Goal: Task Accomplishment & Management: Complete application form

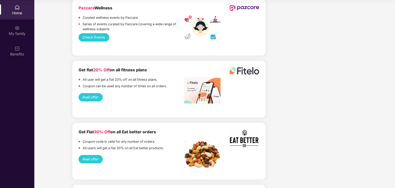
scroll to position [33, 0]
click at [91, 155] on button "Avail offer" at bounding box center [91, 159] width 24 height 8
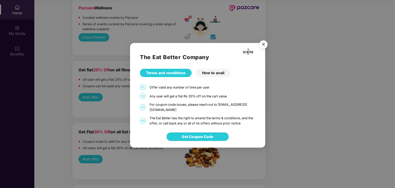
click at [265, 45] on img "Close" at bounding box center [263, 45] width 15 height 15
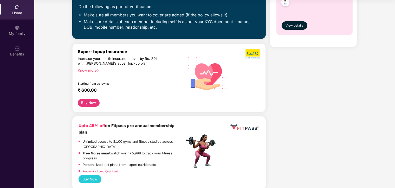
scroll to position [0, 0]
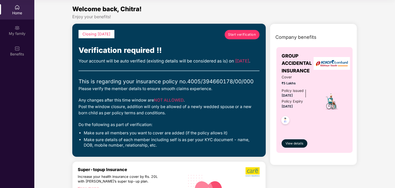
click at [241, 32] on span "Start verification" at bounding box center [242, 34] width 28 height 5
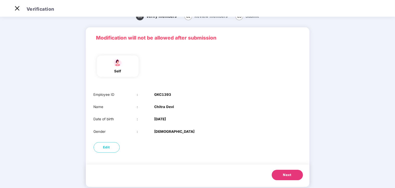
scroll to position [19, 0]
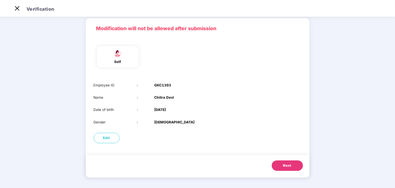
click at [285, 164] on span "Next" at bounding box center [287, 165] width 8 height 5
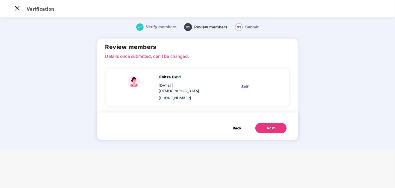
click at [273, 125] on div "Next" at bounding box center [271, 127] width 8 height 5
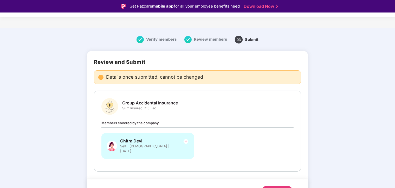
click at [15, 81] on main "Verify members Review members 03 Submit Review and Submit Details once submitte…" at bounding box center [197, 120] width 395 height 185
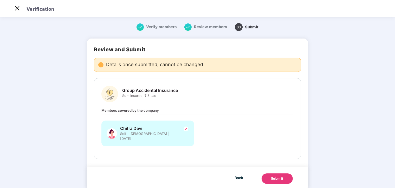
click at [274, 176] on div "Submit" at bounding box center [277, 178] width 12 height 5
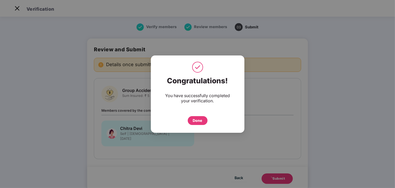
click at [196, 119] on div "Done" at bounding box center [197, 120] width 9 height 6
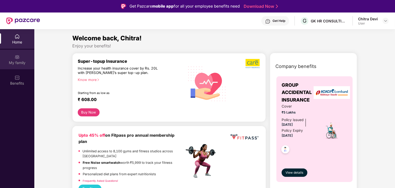
click at [16, 60] on div "My family" at bounding box center [17, 59] width 34 height 19
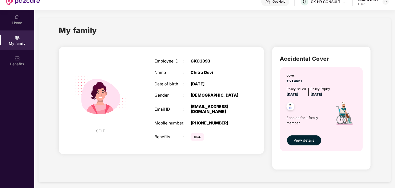
scroll to position [8, 0]
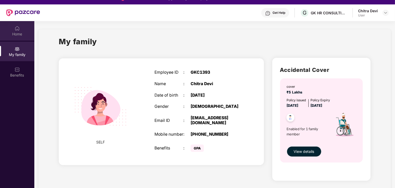
click at [13, 32] on div "Home" at bounding box center [17, 33] width 34 height 5
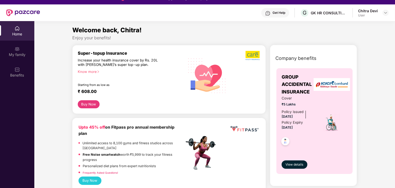
drag, startPoint x: 389, startPoint y: 47, endPoint x: 390, endPoint y: 54, distance: 6.8
click at [18, 56] on div "My family" at bounding box center [17, 54] width 34 height 5
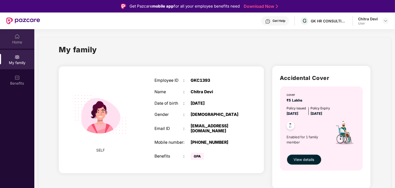
click at [20, 40] on div "Home" at bounding box center [17, 42] width 34 height 5
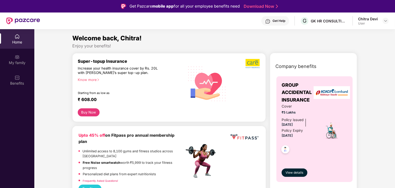
click at [382, 19] on div "Chitra Devi User" at bounding box center [373, 20] width 31 height 9
click at [385, 20] on img at bounding box center [385, 21] width 4 height 4
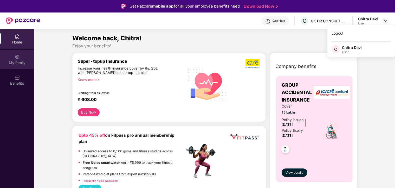
click at [16, 62] on div "My family" at bounding box center [17, 62] width 34 height 5
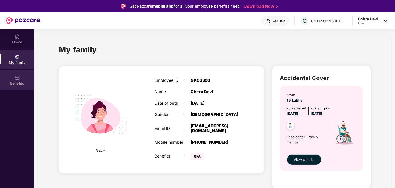
click at [16, 81] on div "Benefits" at bounding box center [17, 83] width 34 height 5
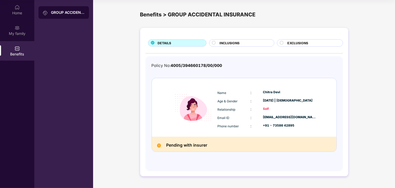
scroll to position [33, 0]
click at [15, 31] on div "My family" at bounding box center [17, 33] width 34 height 5
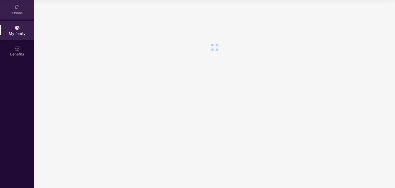
click at [16, 5] on img at bounding box center [17, 7] width 5 height 5
